Goal: Navigation & Orientation: Find specific page/section

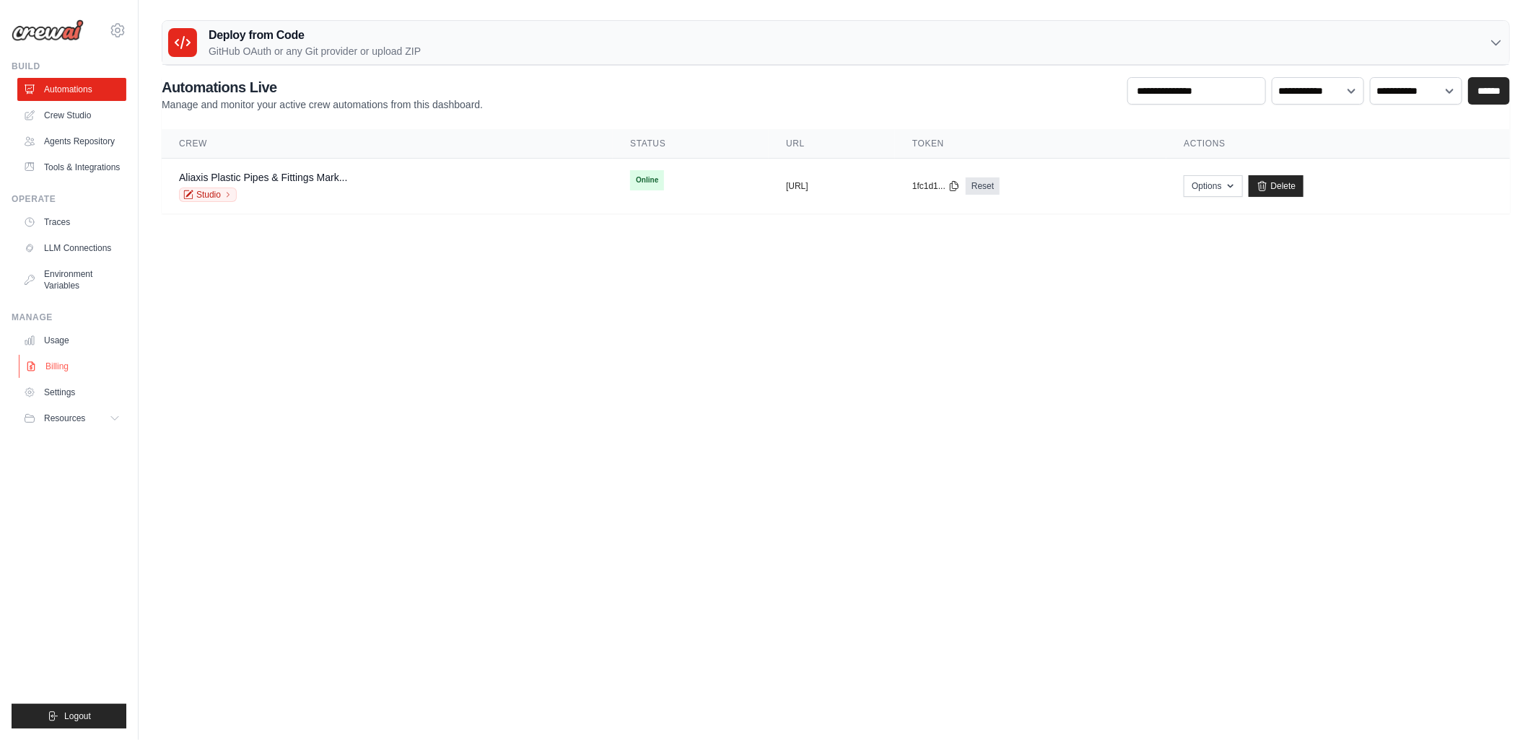
click at [58, 363] on link "Billing" at bounding box center [73, 366] width 109 height 23
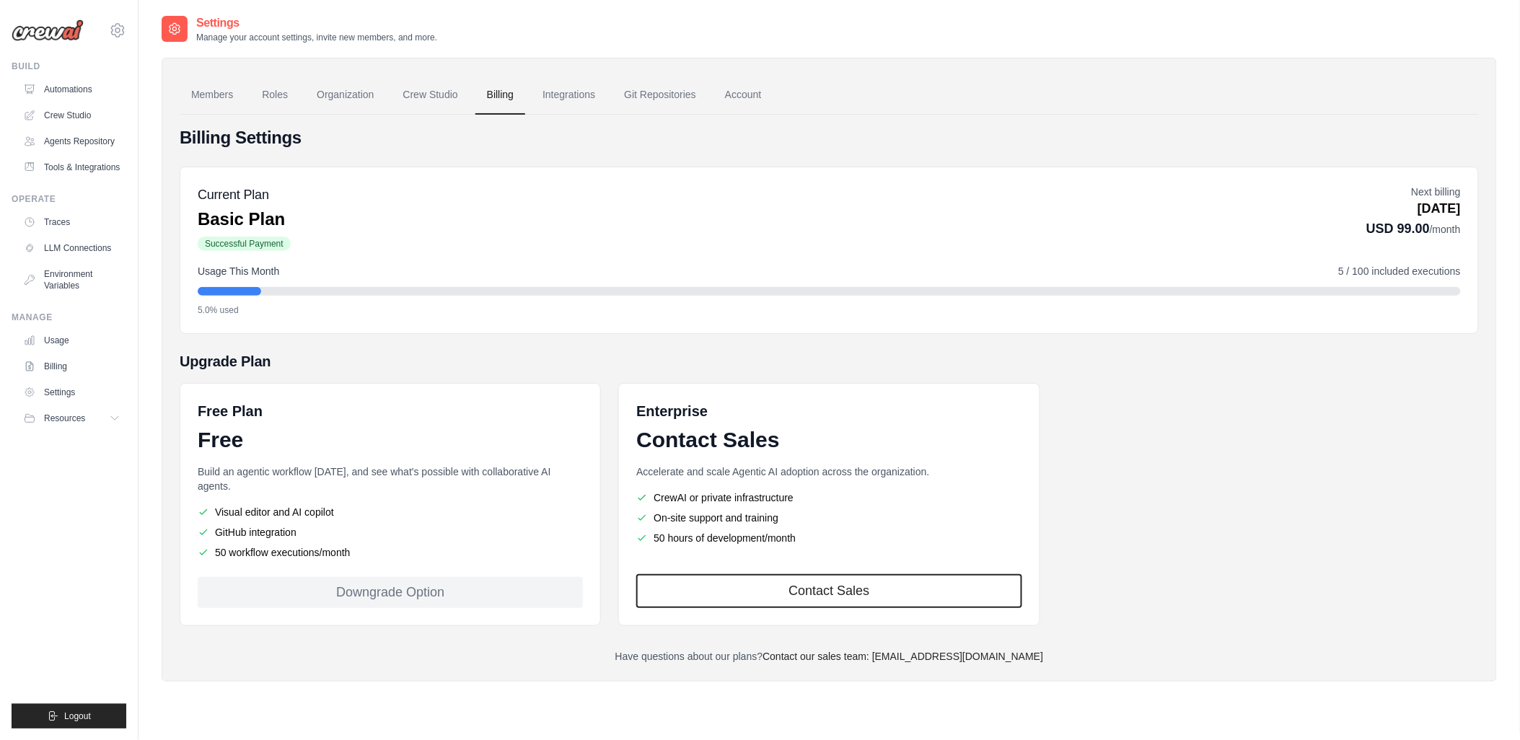
click at [393, 577] on div "Downgrade Option" at bounding box center [390, 592] width 385 height 31
click at [395, 583] on div "Downgrade Option" at bounding box center [390, 592] width 385 height 31
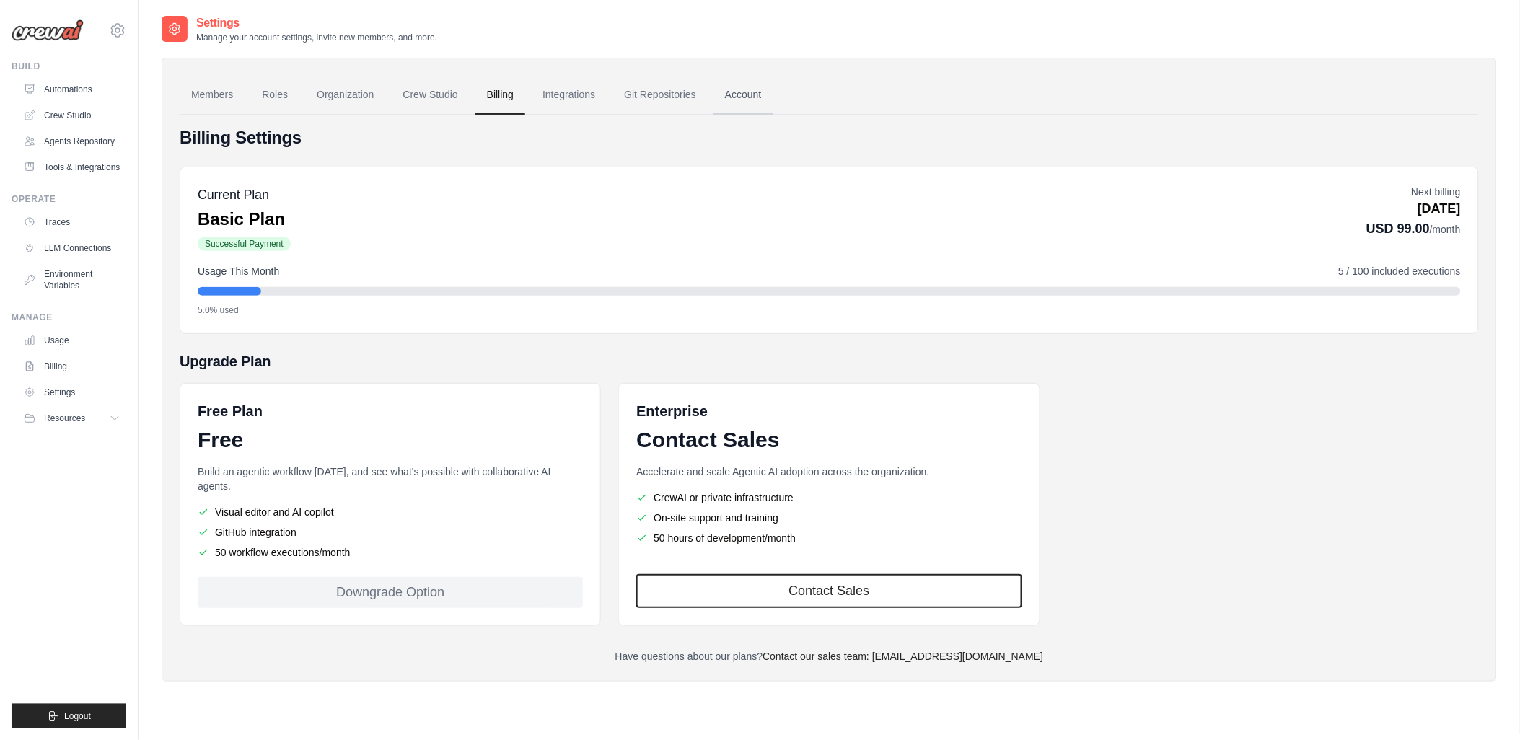
click at [761, 92] on link "Account" at bounding box center [744, 95] width 60 height 39
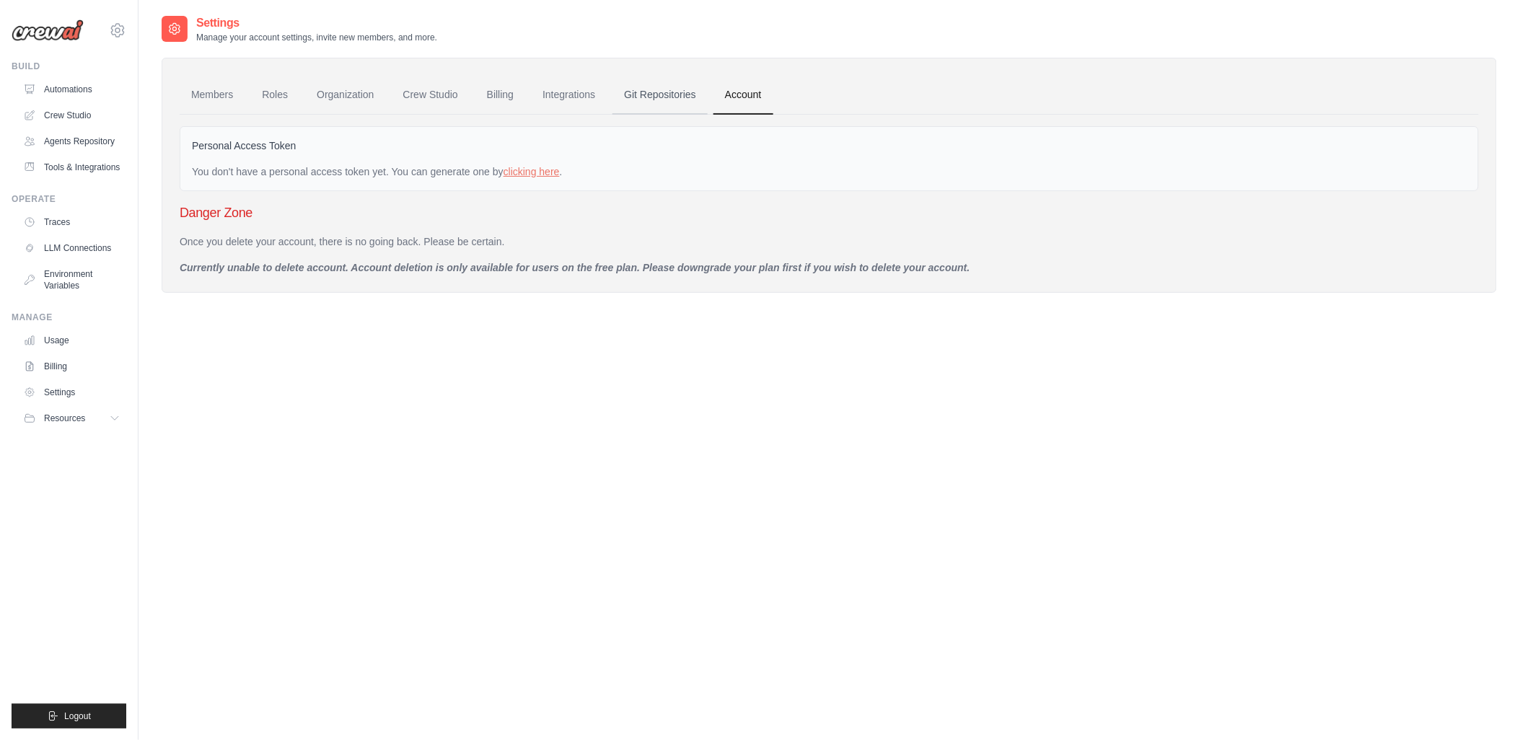
click at [639, 99] on link "Git Repositories" at bounding box center [660, 95] width 95 height 39
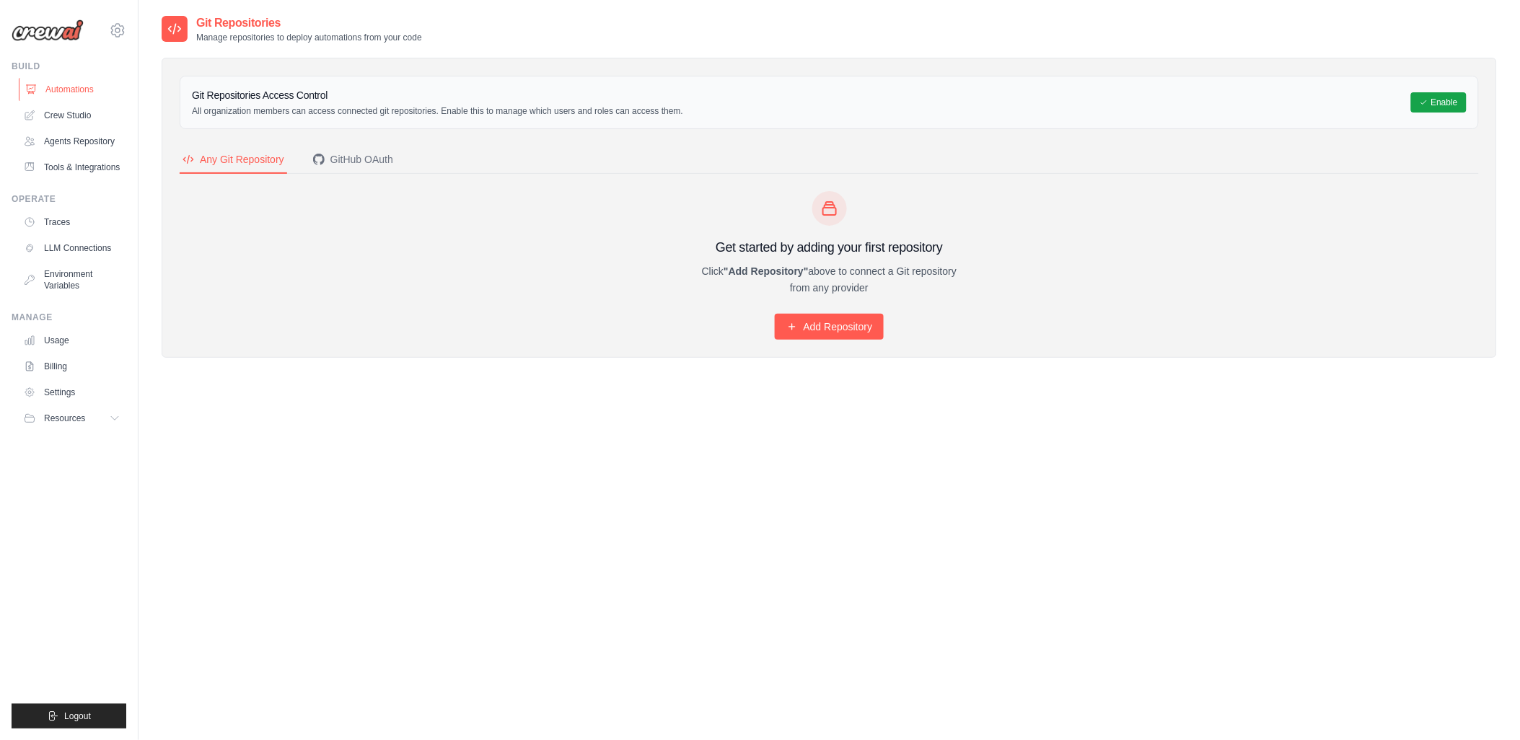
click at [53, 88] on link "Automations" at bounding box center [73, 89] width 109 height 23
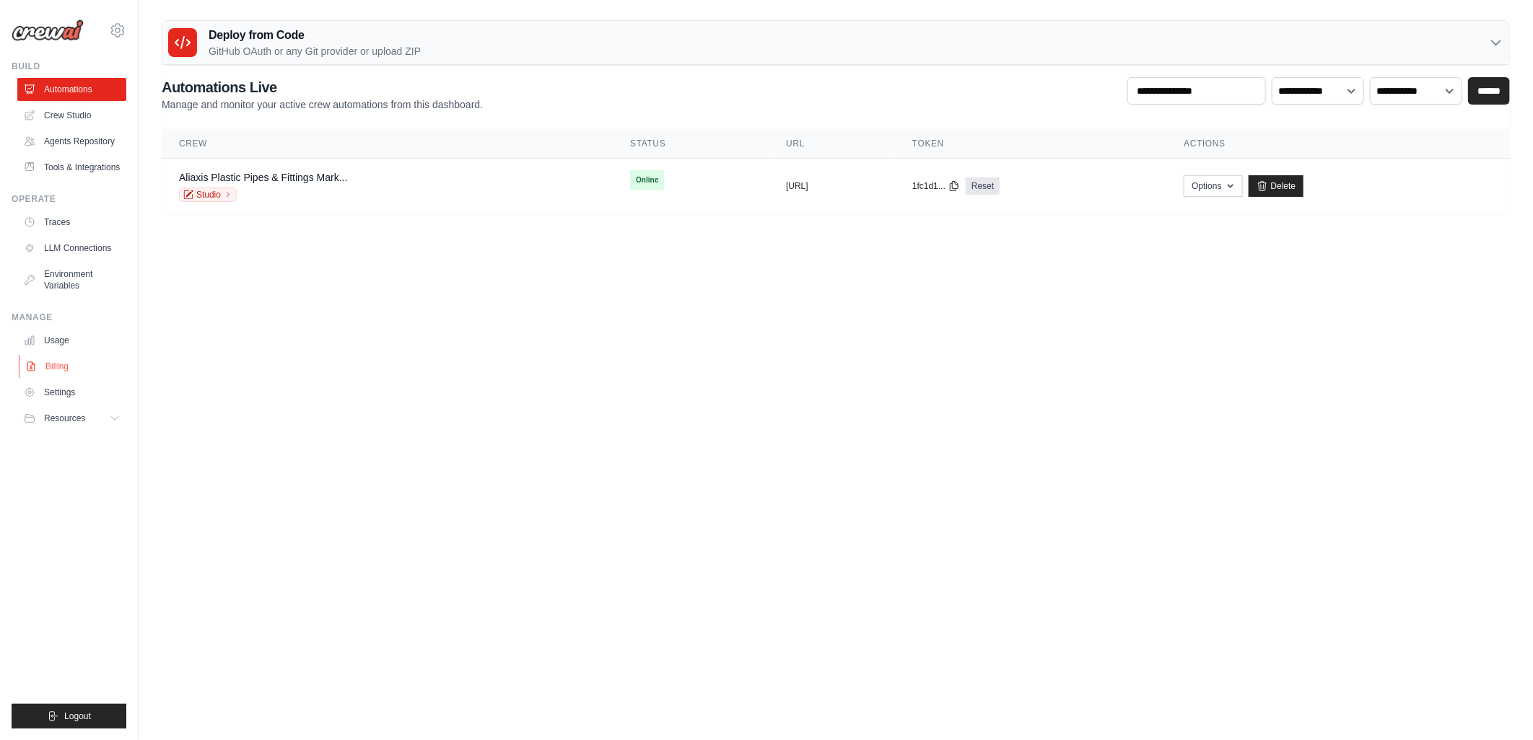
click at [58, 372] on link "Billing" at bounding box center [73, 366] width 109 height 23
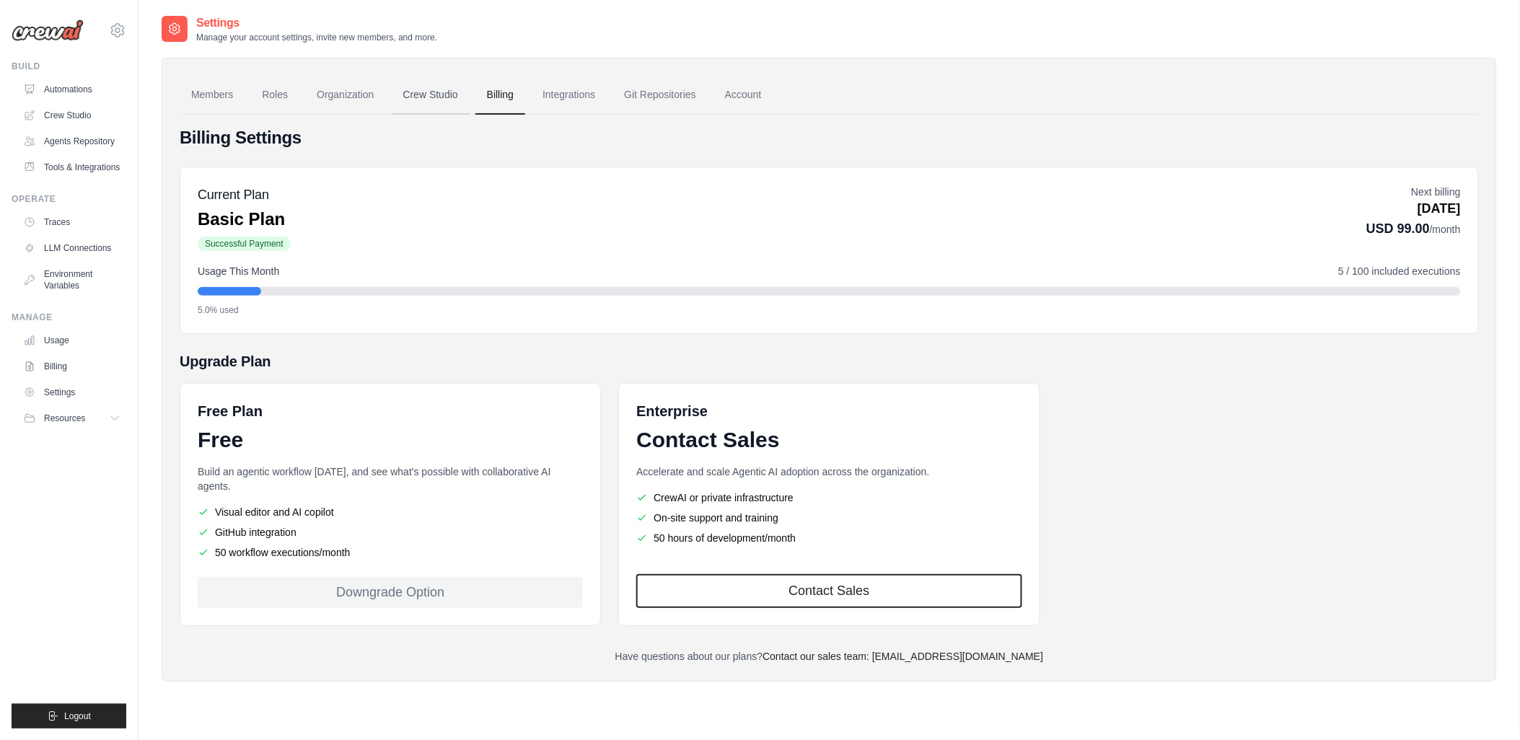
click at [444, 90] on link "Crew Studio" at bounding box center [431, 95] width 78 height 39
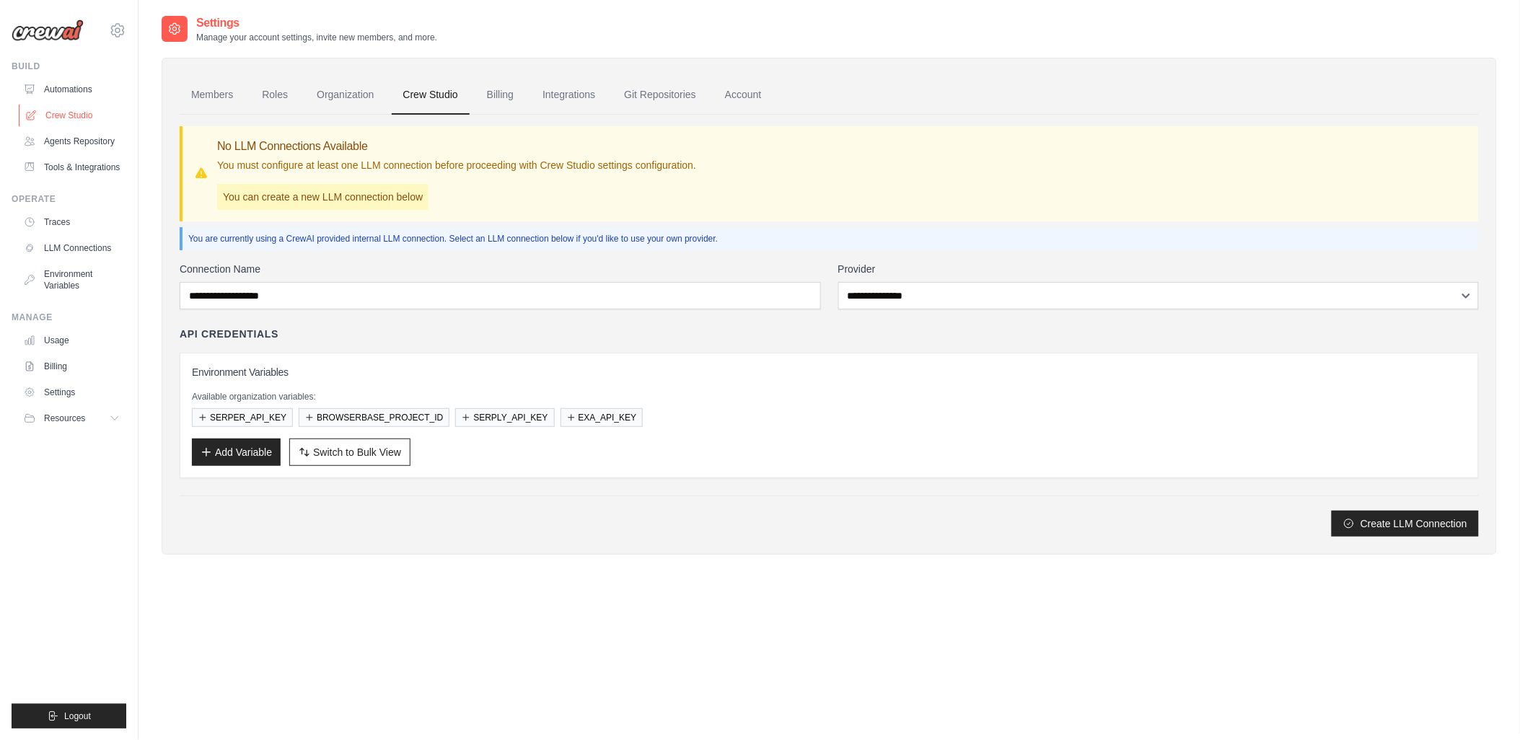
click at [69, 119] on link "Crew Studio" at bounding box center [73, 115] width 109 height 23
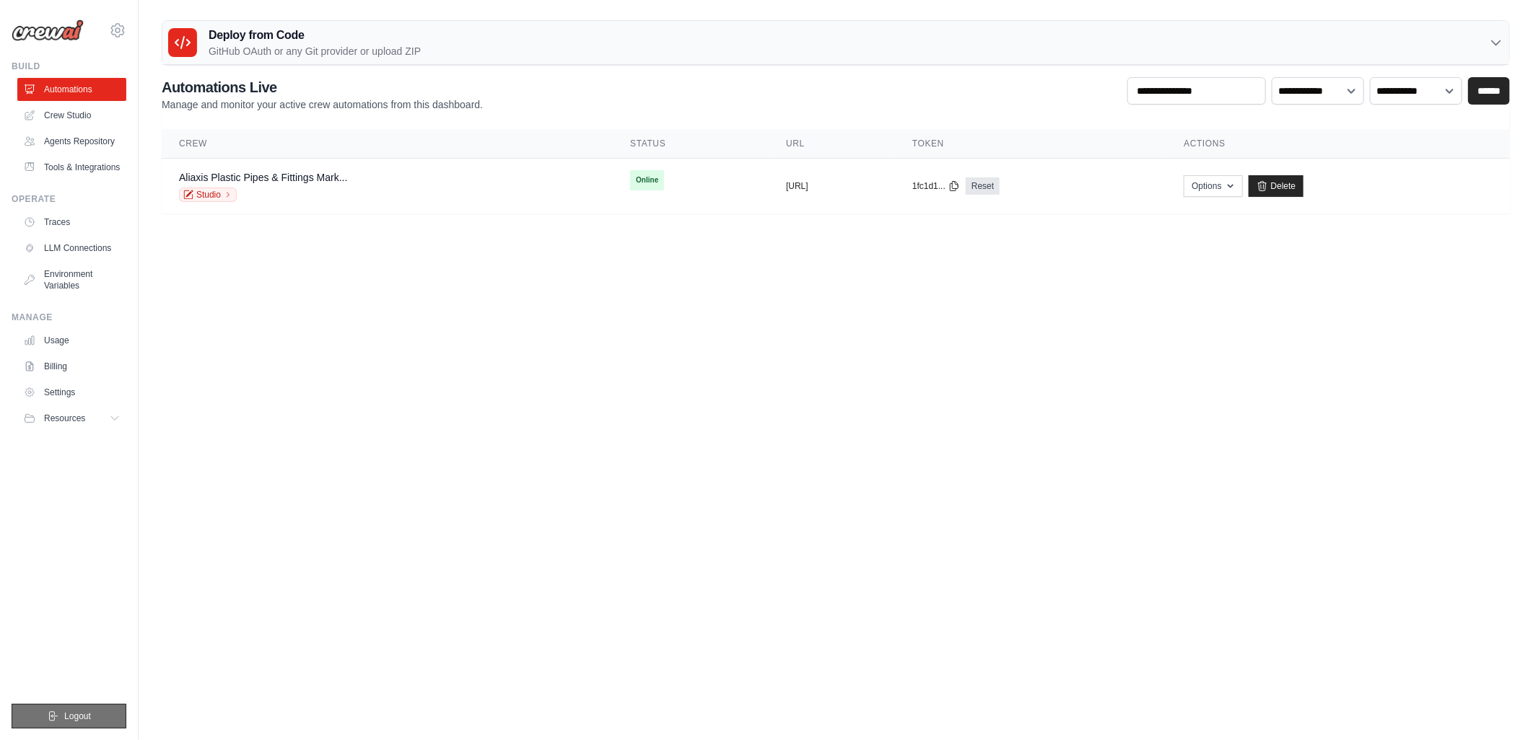
click at [64, 716] on span "Logout" at bounding box center [77, 717] width 27 height 12
